Goal: Task Accomplishment & Management: Manage account settings

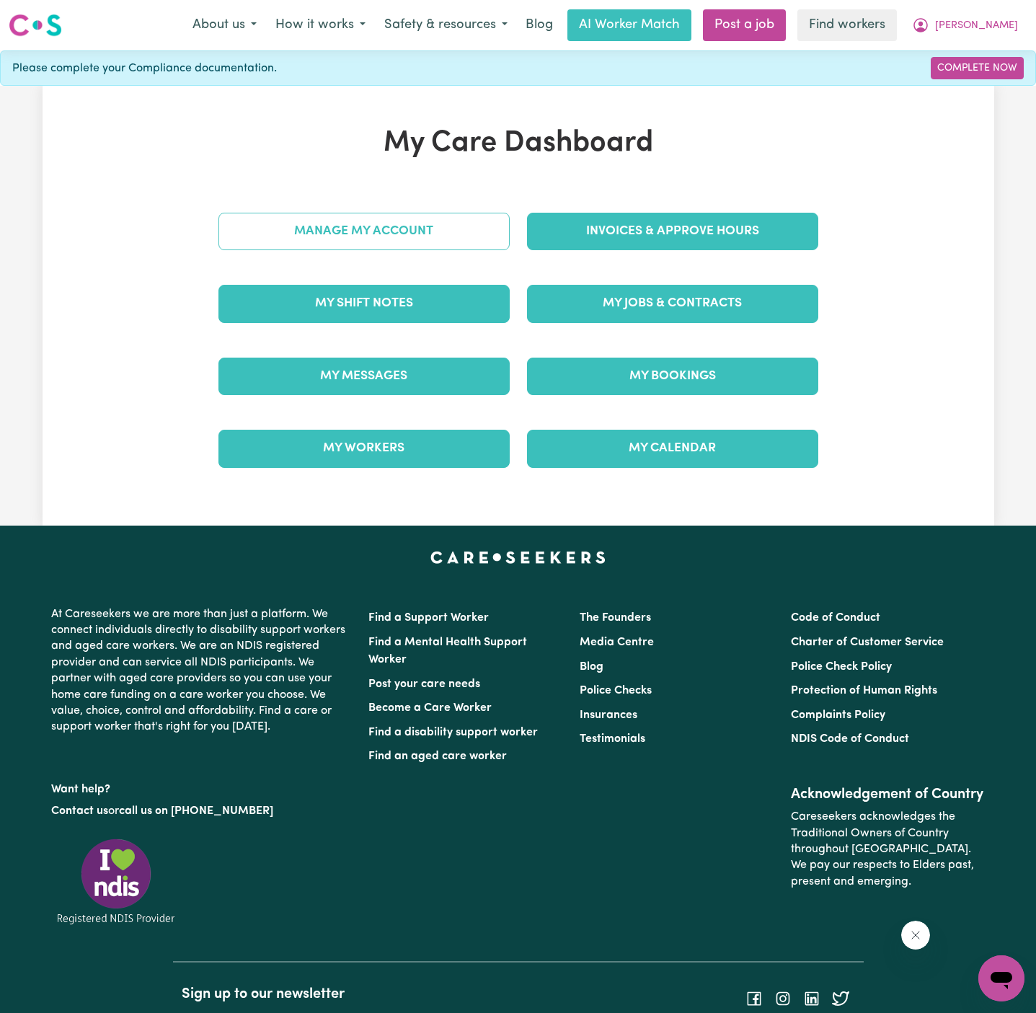
click at [433, 239] on link "Manage My Account" at bounding box center [363, 231] width 291 height 37
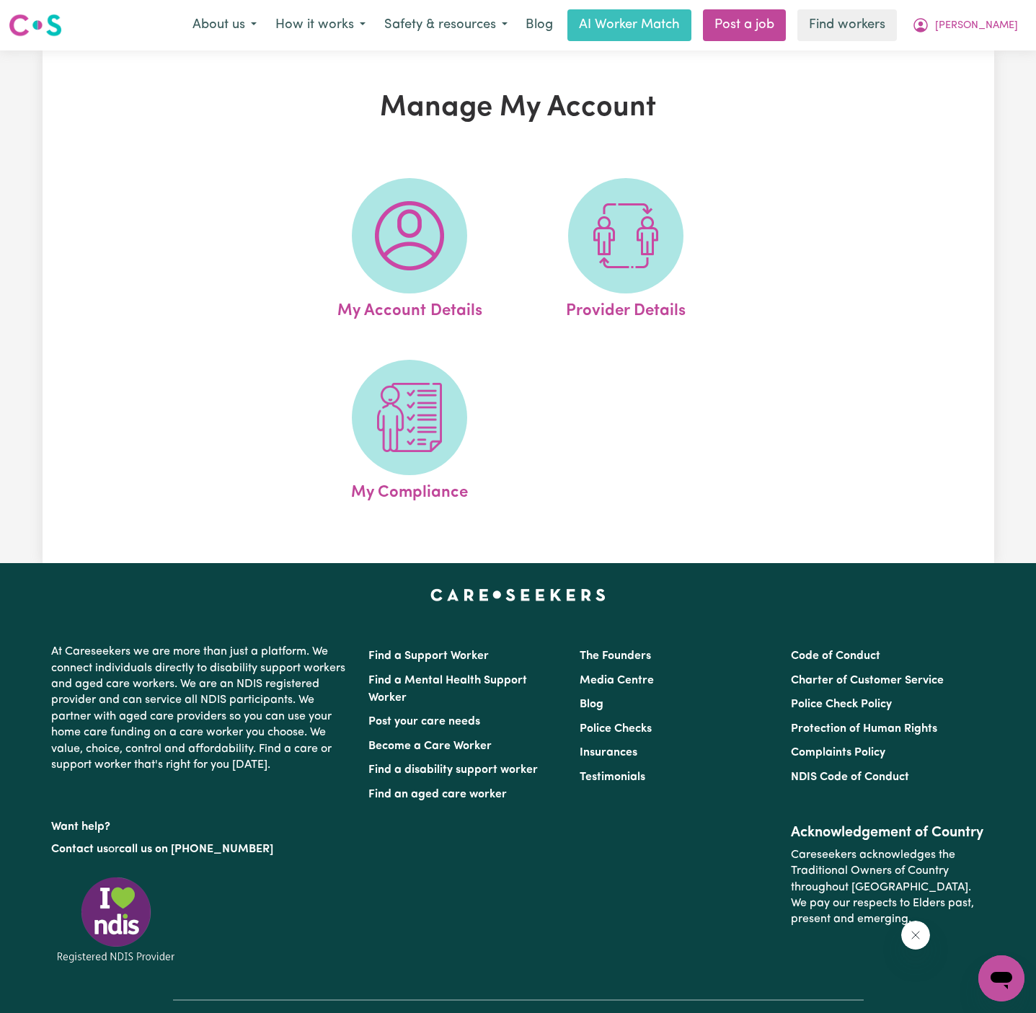
click at [433, 239] on img at bounding box center [409, 235] width 69 height 69
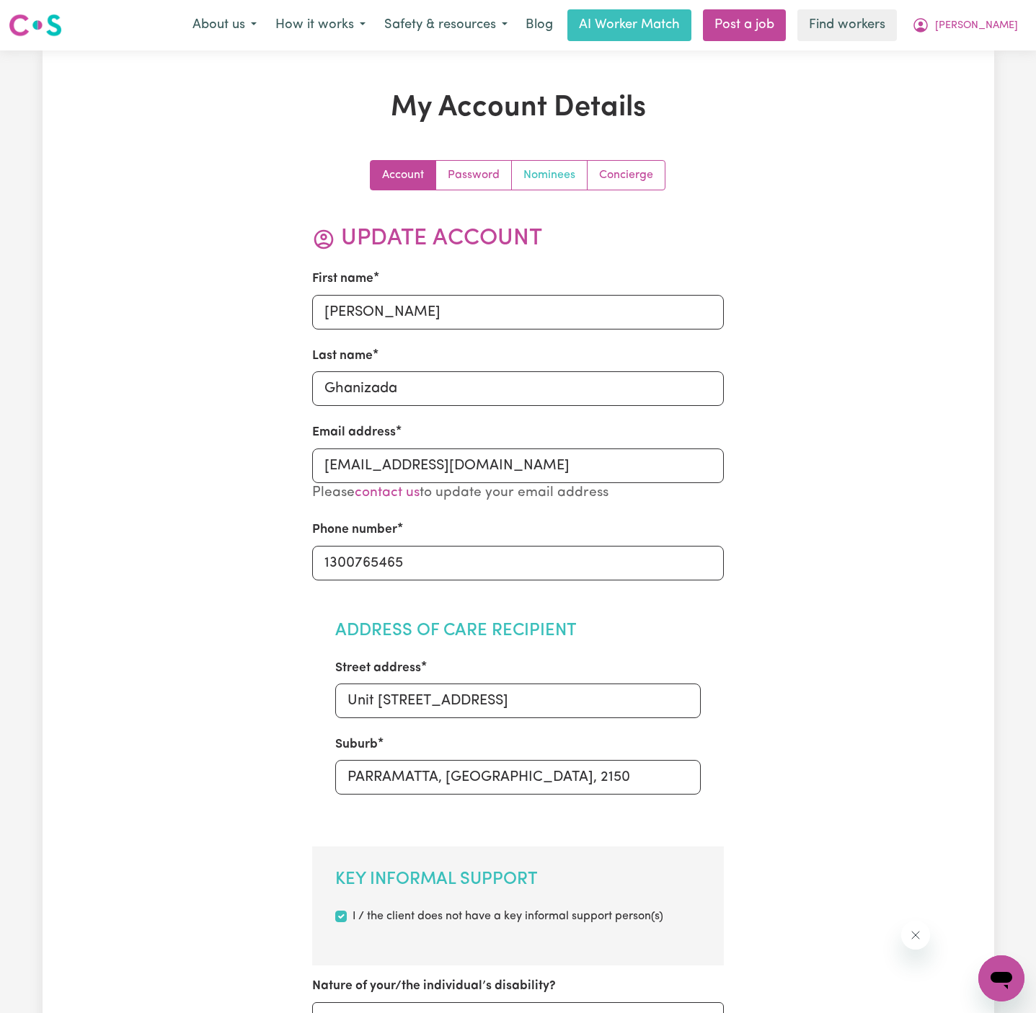
click at [559, 172] on link "Nominees" at bounding box center [550, 175] width 76 height 29
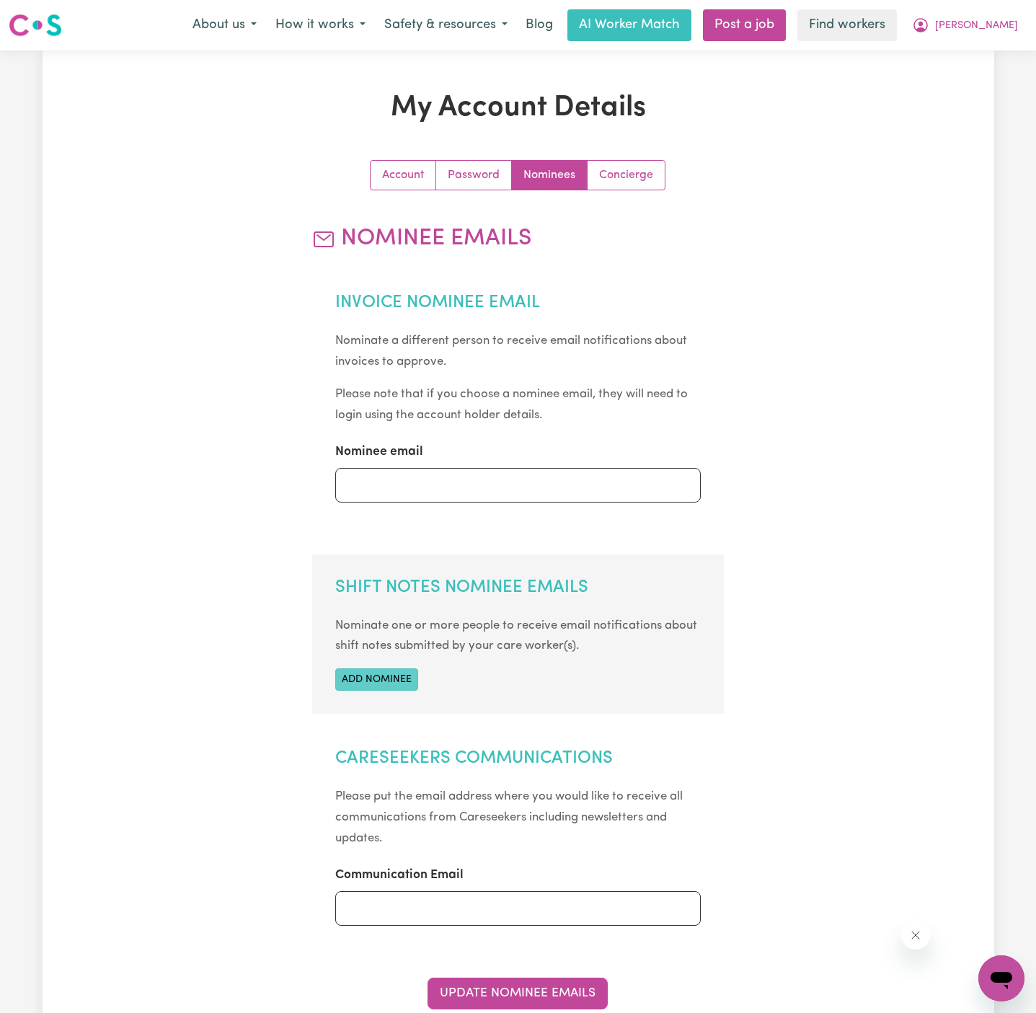
click at [394, 679] on button "Add nominee" at bounding box center [376, 679] width 83 height 22
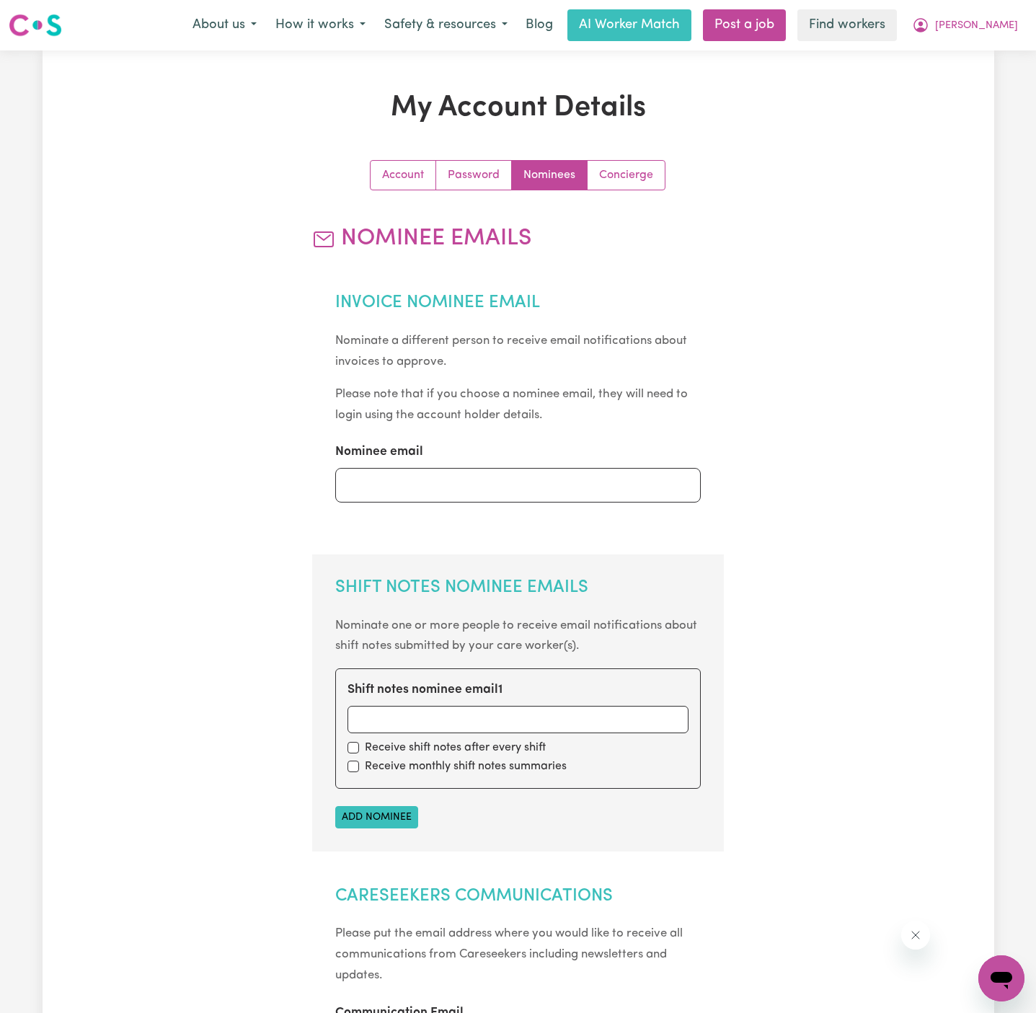
click at [409, 704] on div "Shift notes nominee email 1" at bounding box center [517, 706] width 341 height 52
click at [425, 729] on input "Shift notes nominee email 1" at bounding box center [517, 719] width 341 height 27
paste input "[EMAIL_ADDRESS][DOMAIN_NAME]"
type input "[EMAIL_ADDRESS][DOMAIN_NAME]"
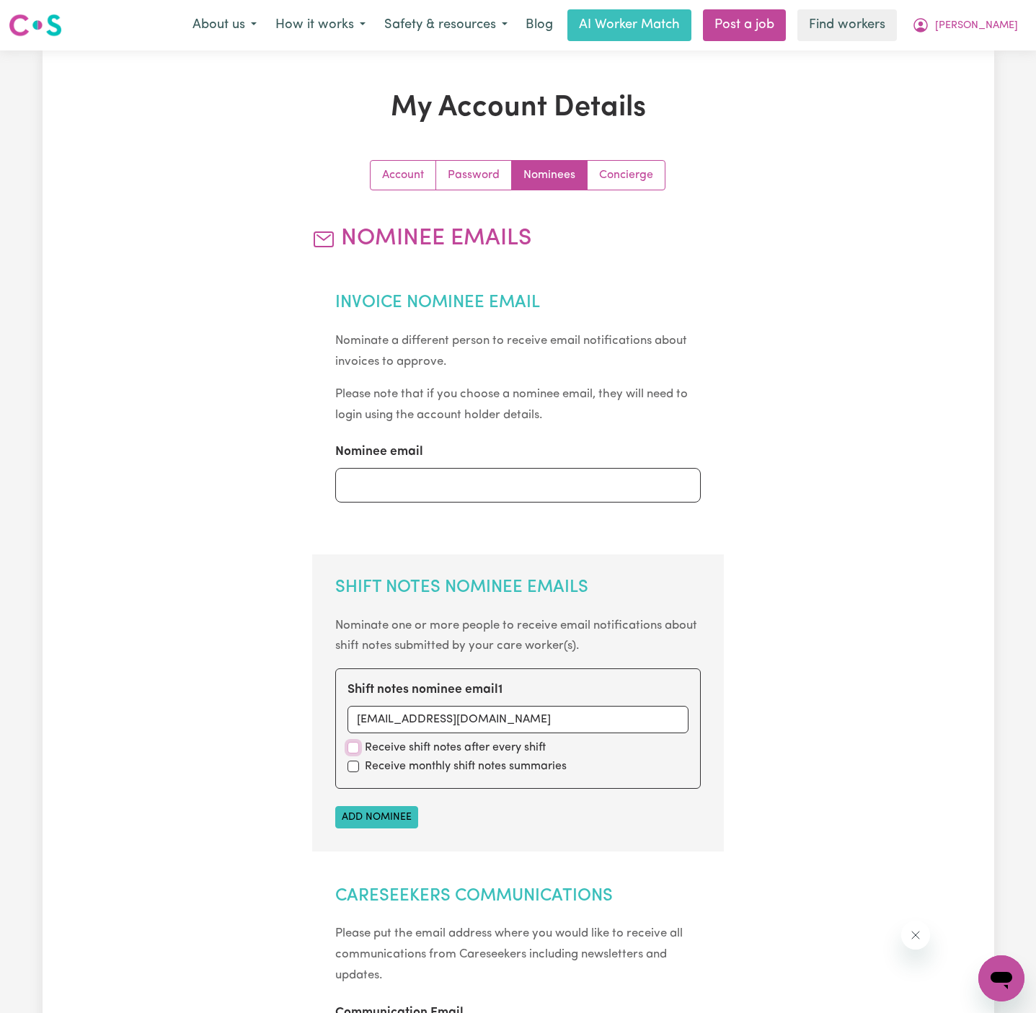
click at [356, 747] on input "checkbox" at bounding box center [353, 748] width 12 height 12
checkbox input "true"
click at [355, 763] on input "checkbox" at bounding box center [353, 766] width 12 height 12
checkbox input "true"
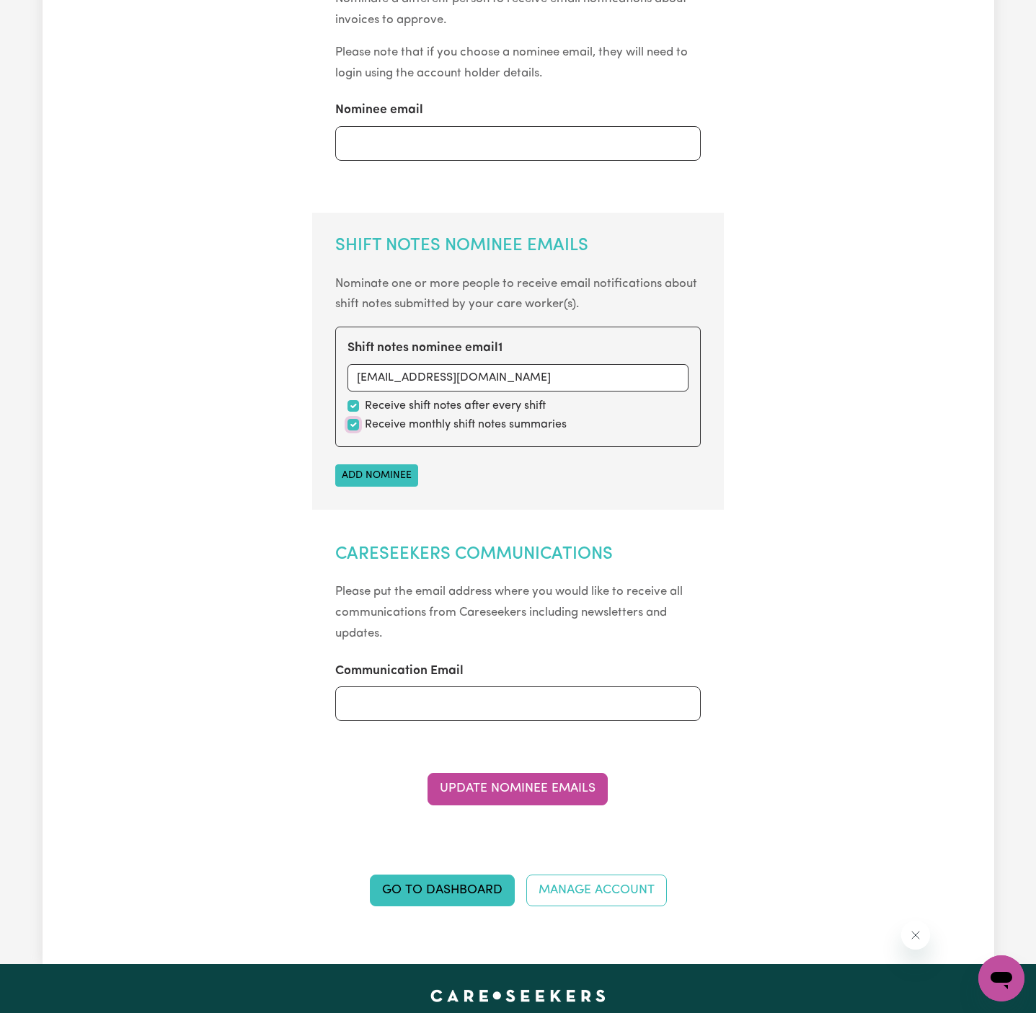
scroll to position [407, 0]
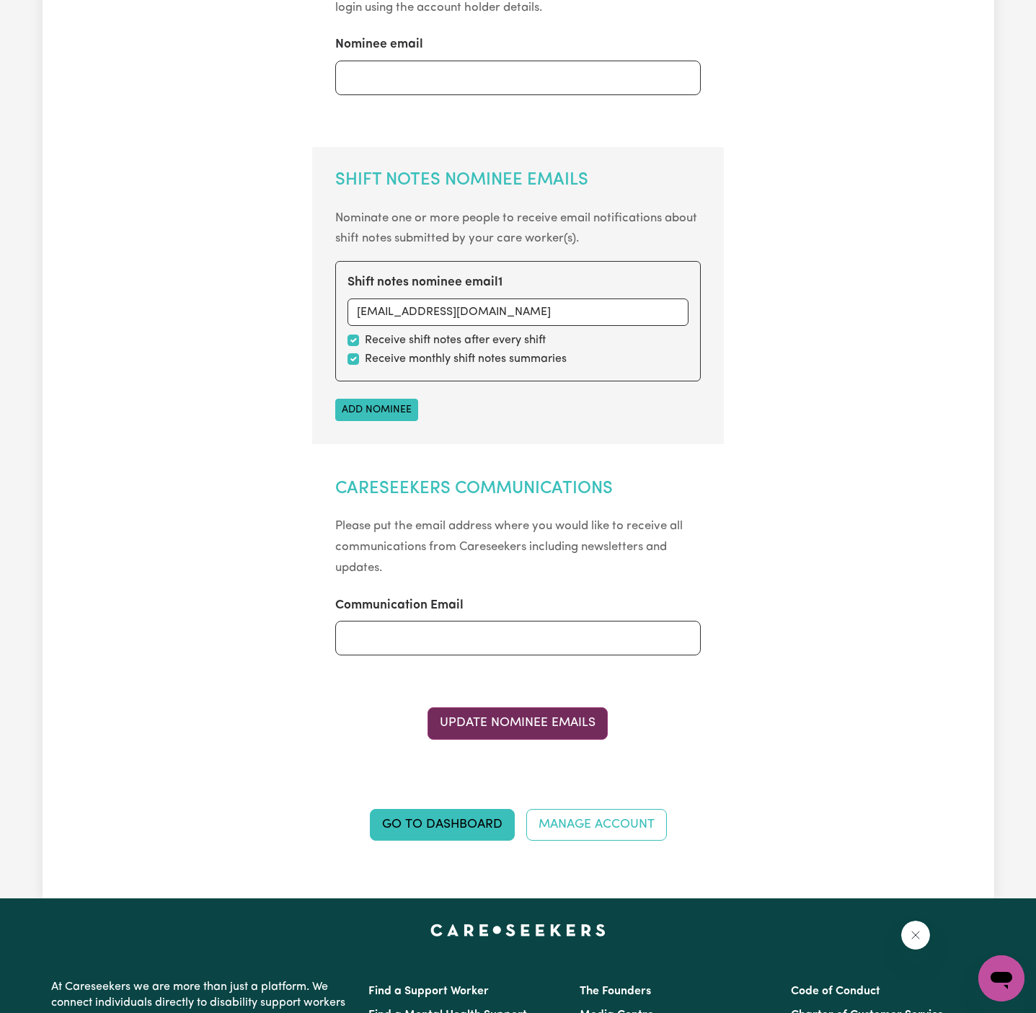
click at [540, 723] on button "Update Nominee Emails" at bounding box center [517, 723] width 180 height 32
click at [561, 719] on button "Update Nominee Emails" at bounding box center [517, 723] width 180 height 32
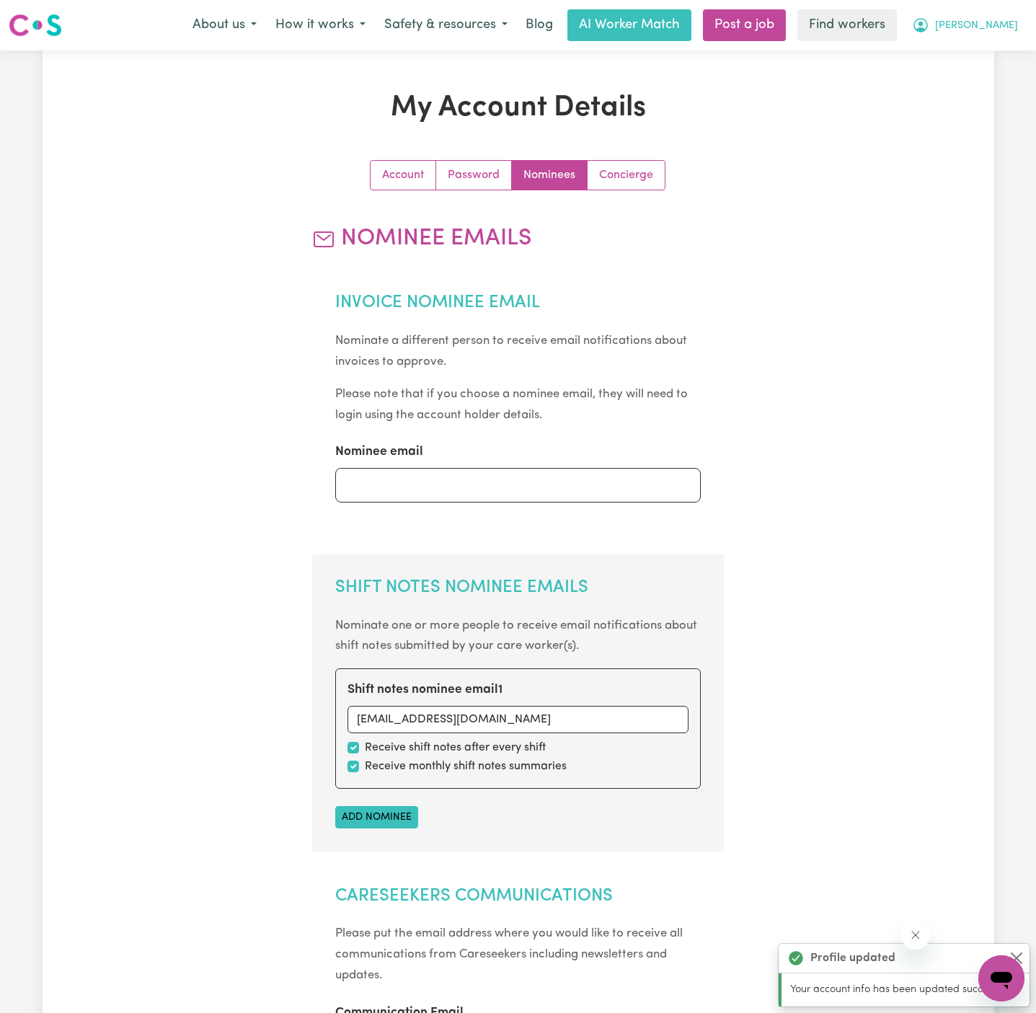
click at [1006, 28] on span "[PERSON_NAME]" at bounding box center [976, 26] width 83 height 16
click at [1000, 53] on link "My Dashboard" at bounding box center [969, 56] width 114 height 27
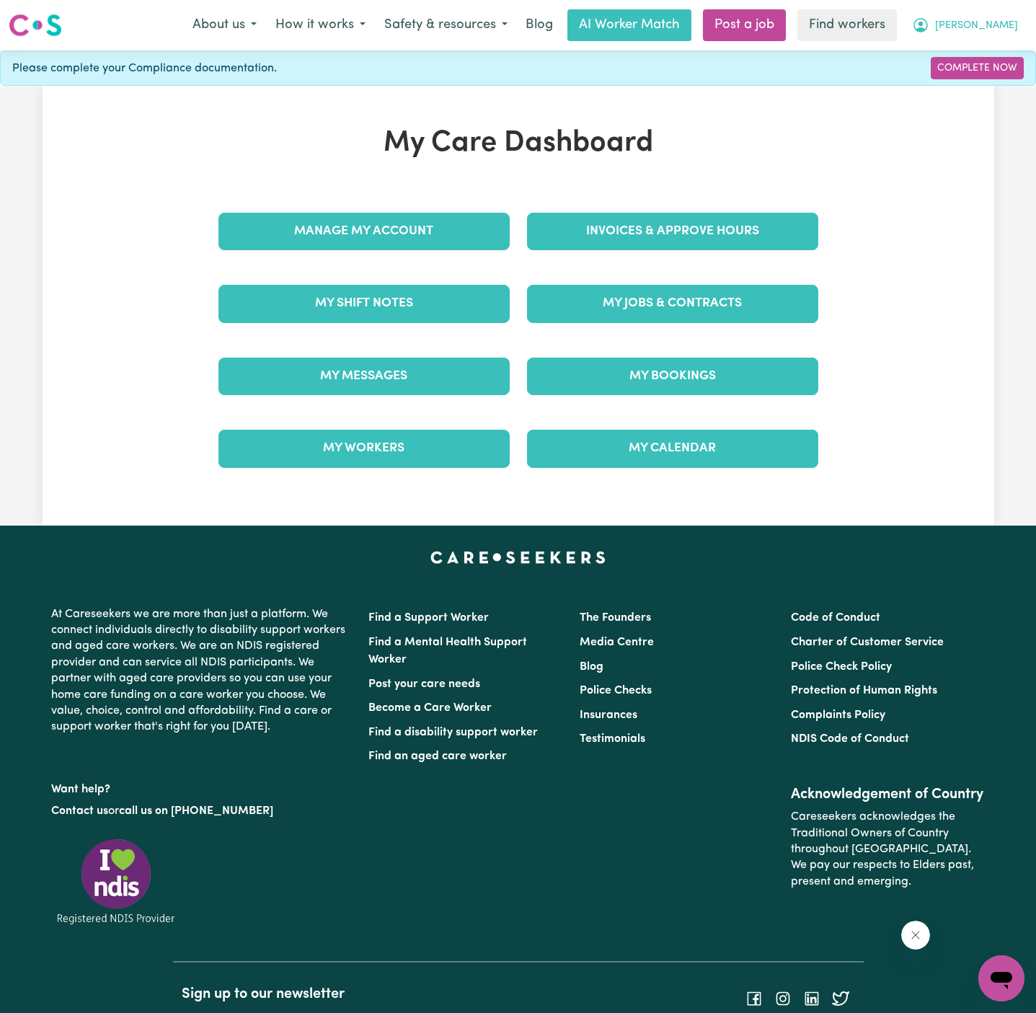
click at [1000, 25] on span "[PERSON_NAME]" at bounding box center [976, 26] width 83 height 16
click at [992, 84] on link "Logout" at bounding box center [969, 82] width 114 height 27
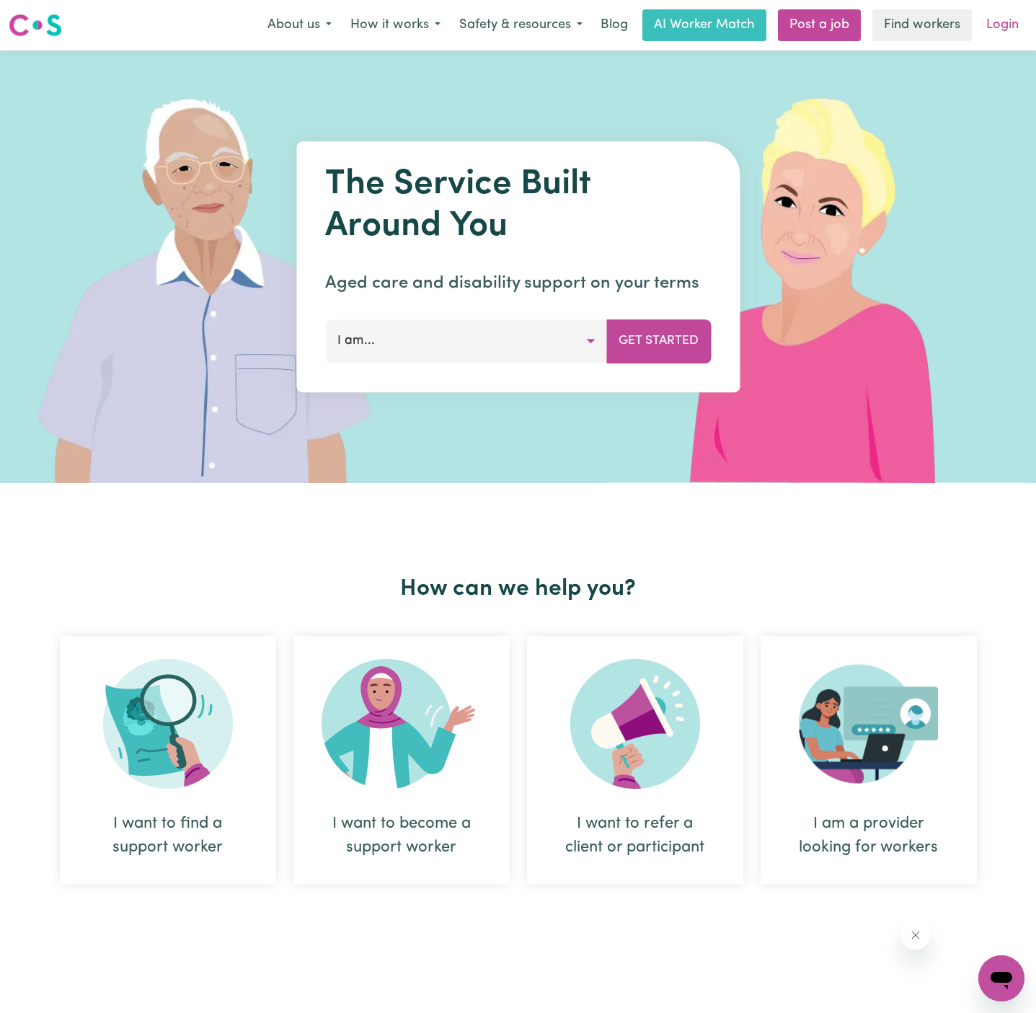
click at [999, 33] on link "Login" at bounding box center [1002, 25] width 50 height 32
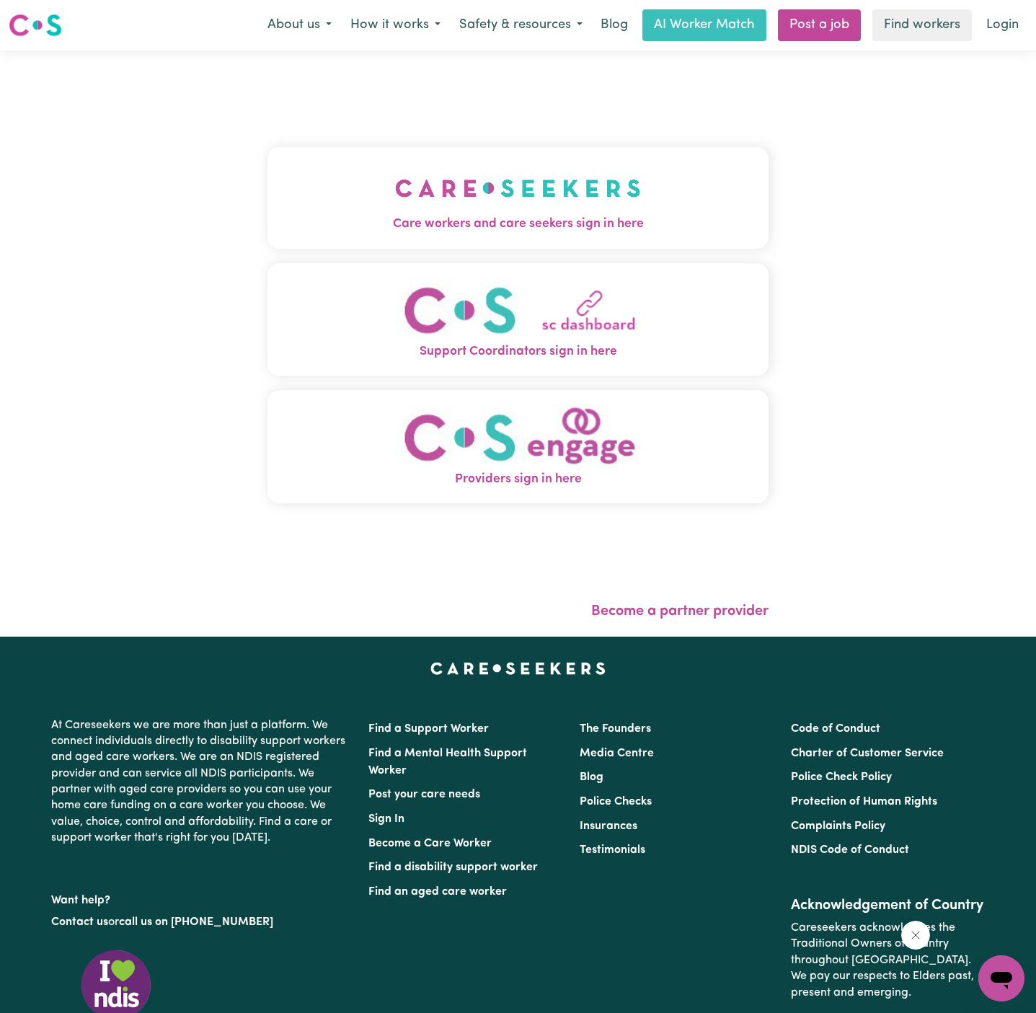
click at [400, 218] on span "Care workers and care seekers sign in here" at bounding box center [517, 224] width 501 height 19
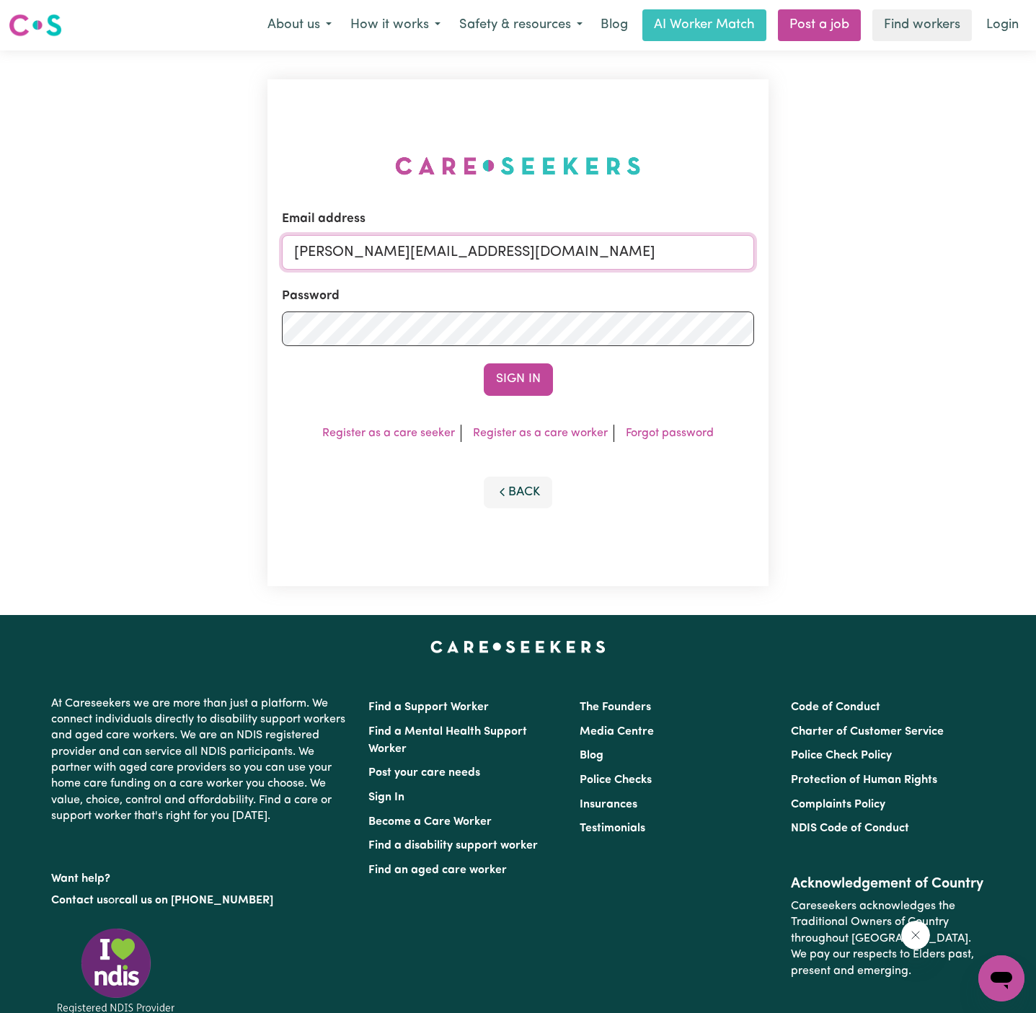
click at [528, 255] on input "[PERSON_NAME][EMAIL_ADDRESS][DOMAIN_NAME]" at bounding box center [518, 252] width 472 height 35
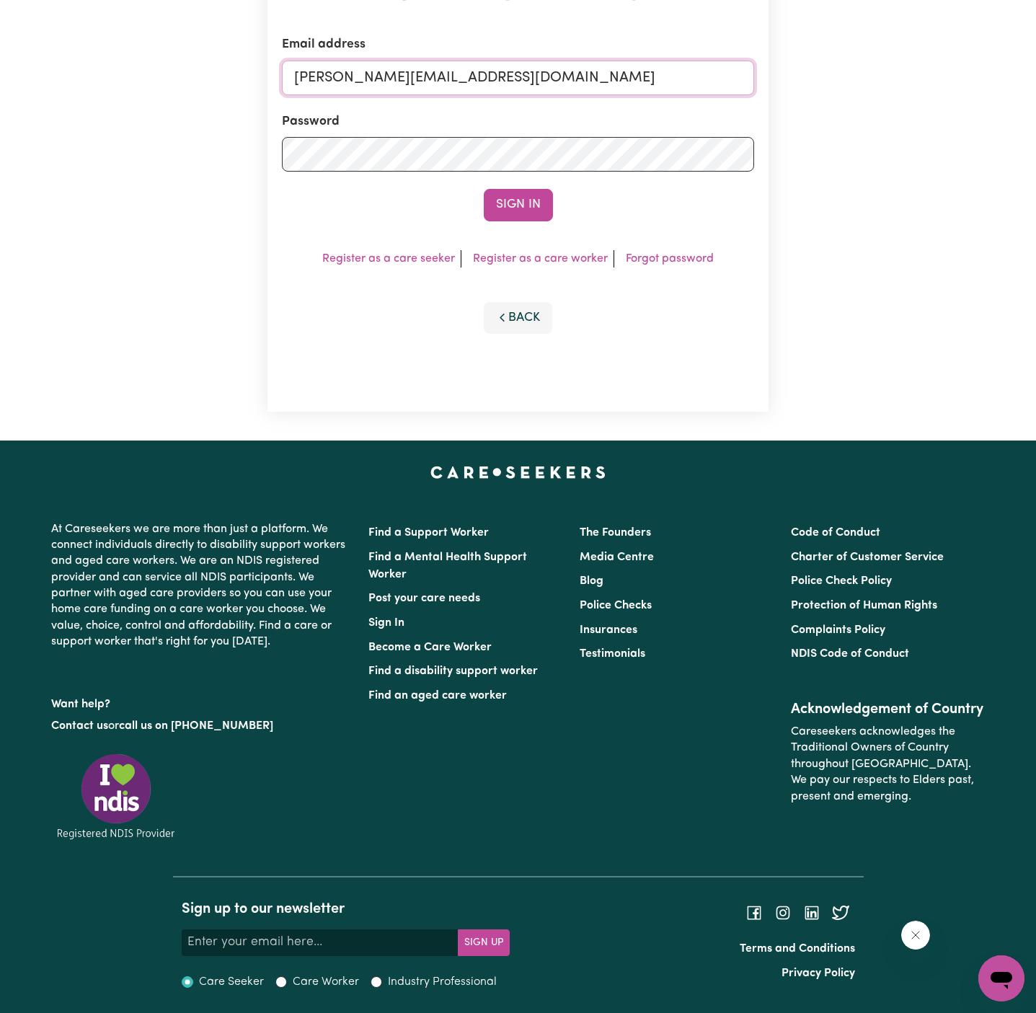
click at [523, 91] on input "[PERSON_NAME][EMAIL_ADDRESS][DOMAIN_NAME]" at bounding box center [518, 78] width 472 height 35
drag, startPoint x: 370, startPoint y: 76, endPoint x: 1013, endPoint y: 84, distance: 643.6
click at [1013, 84] on div "Email address [EMAIL_ADDRESS][DOMAIN_NAME] Password Sign In Register as a care …" at bounding box center [518, 158] width 1036 height 564
type input "[EMAIL_ADDRESS][DOMAIN_NAME]"
click at [520, 204] on button "Sign In" at bounding box center [518, 205] width 69 height 32
